Goal: Find specific page/section: Find specific page/section

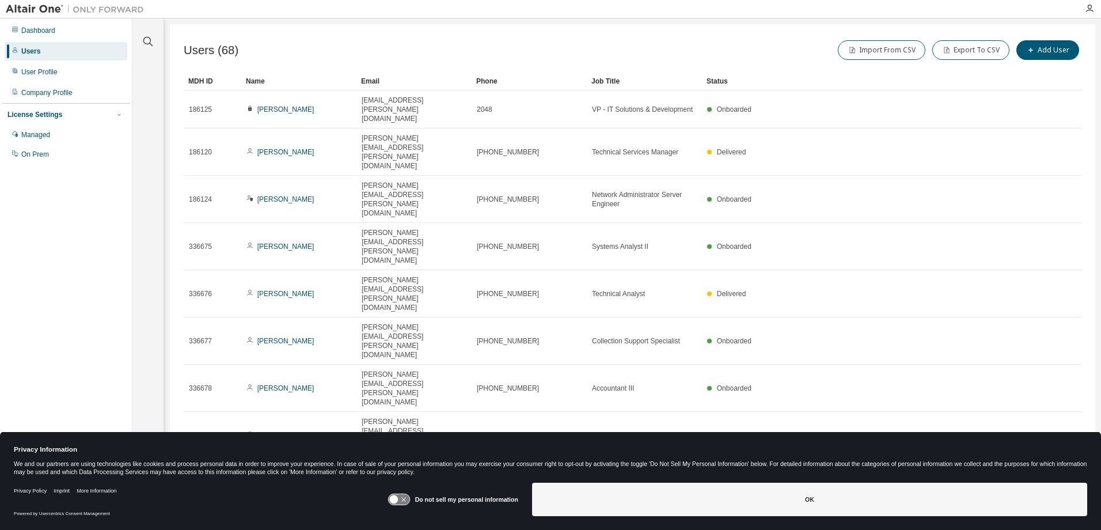
click at [930, 529] on icon "button" at bounding box center [928, 532] width 3 height 2
click at [934, 377] on div "100" at bounding box center [961, 382] width 92 height 14
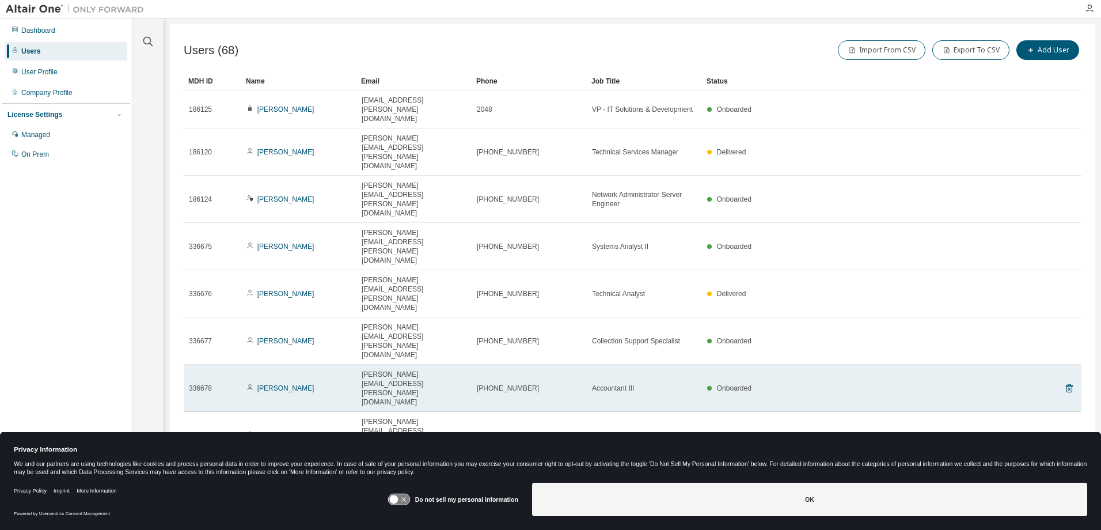
type button "100"
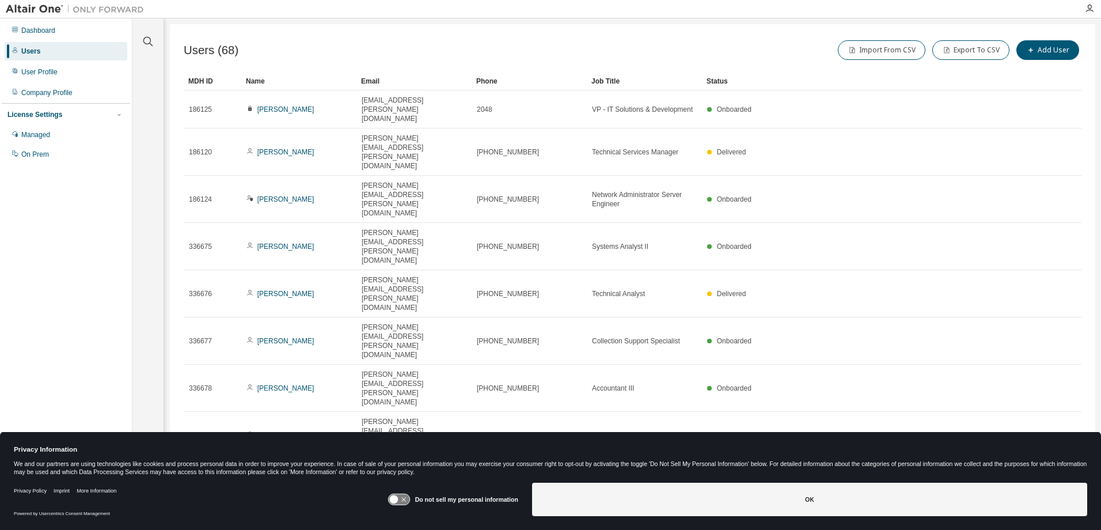
click at [261, 83] on div "Name" at bounding box center [299, 81] width 106 height 18
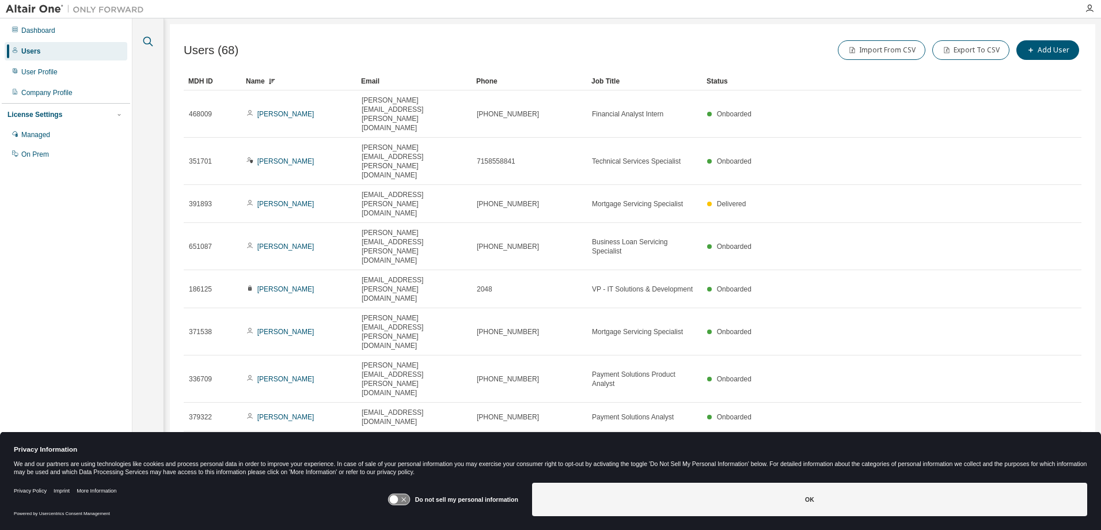
click at [149, 43] on icon "button" at bounding box center [148, 42] width 10 height 10
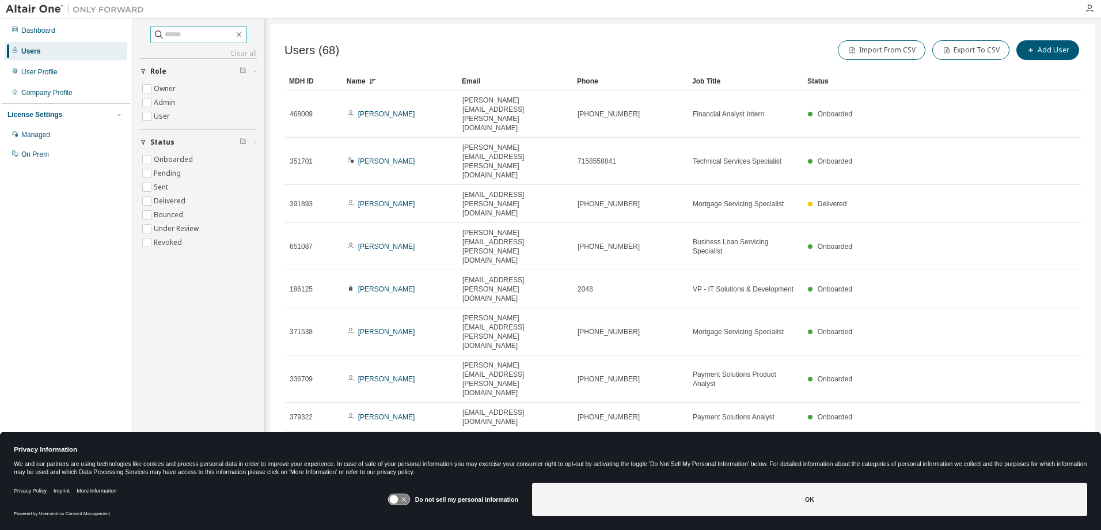
click at [176, 36] on input "text" at bounding box center [199, 35] width 69 height 12
type input "******"
